Goal: Navigation & Orientation: Find specific page/section

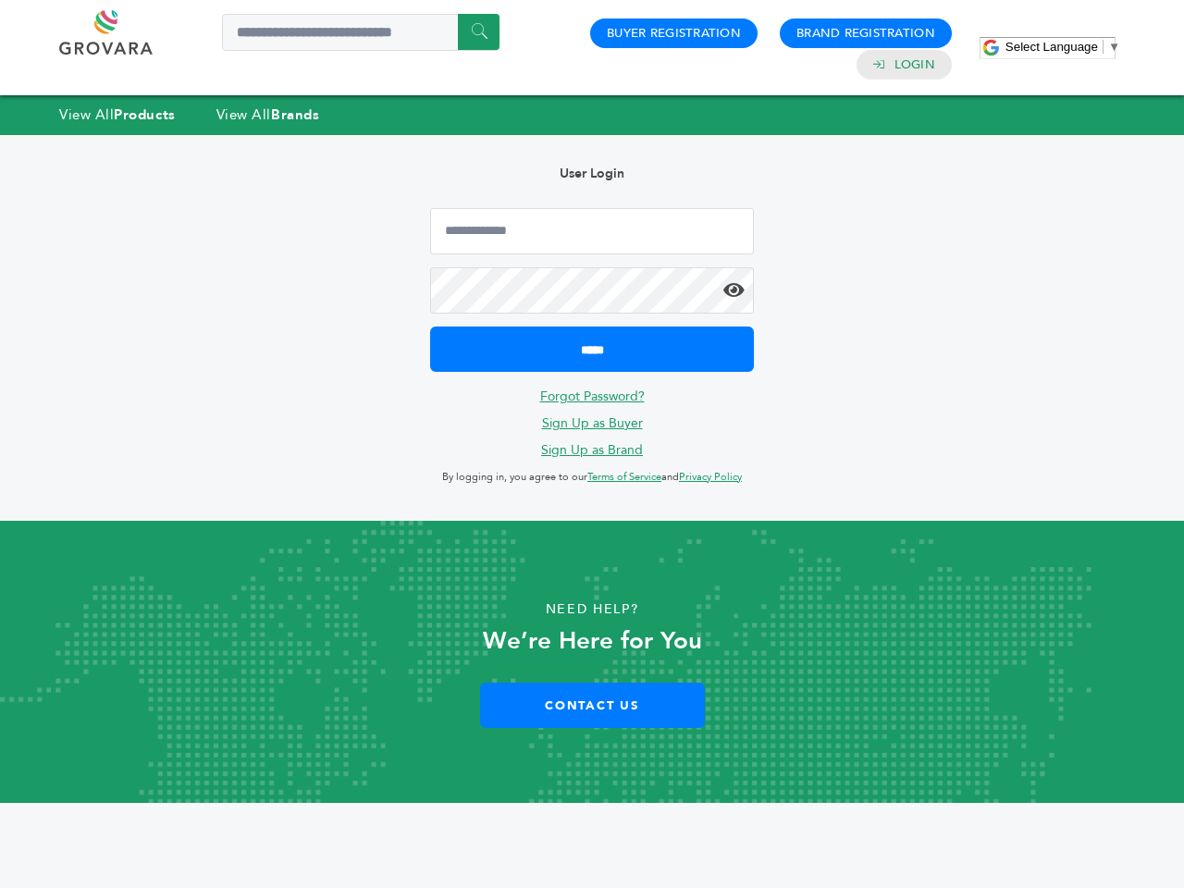
click at [1062, 46] on span "Select Language" at bounding box center [1051, 47] width 92 height 14
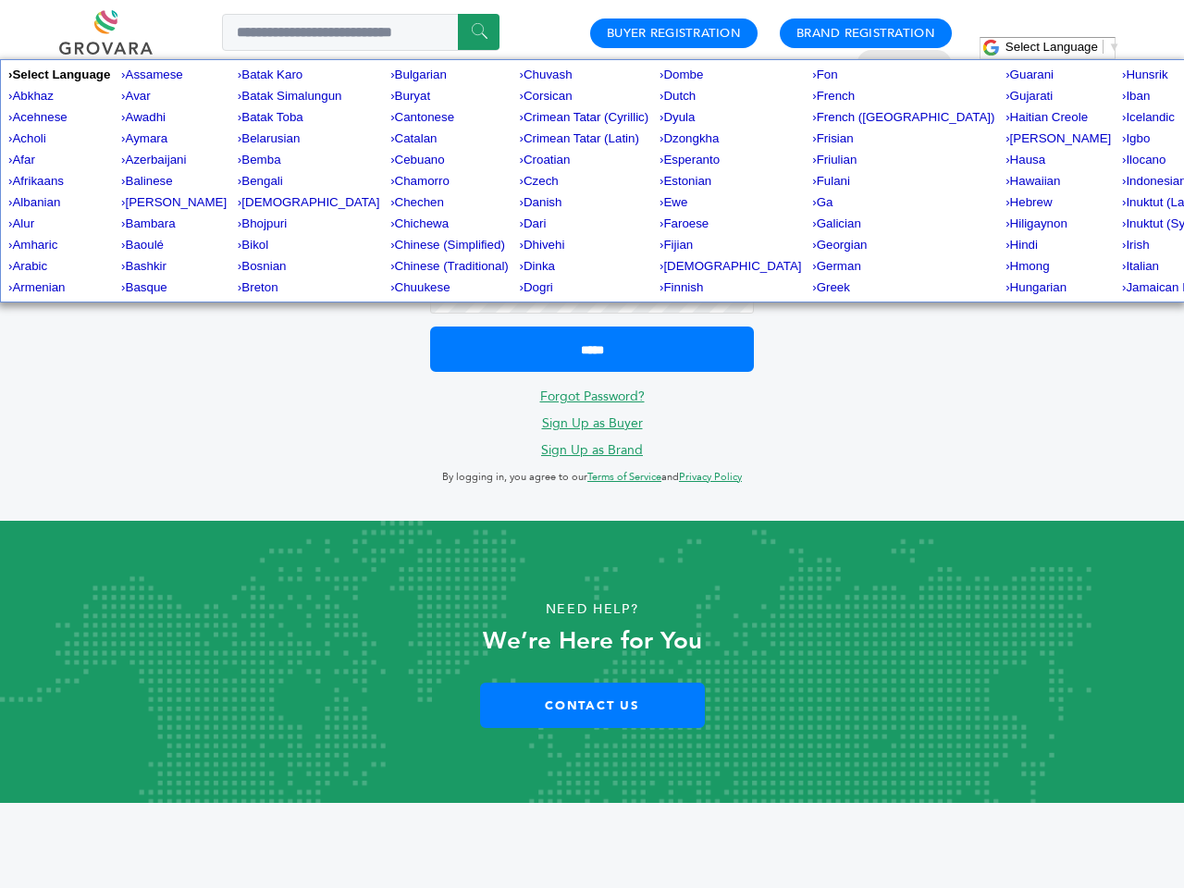
click at [663, 289] on span "Finnish" at bounding box center [683, 287] width 40 height 14
